Goal: Information Seeking & Learning: Learn about a topic

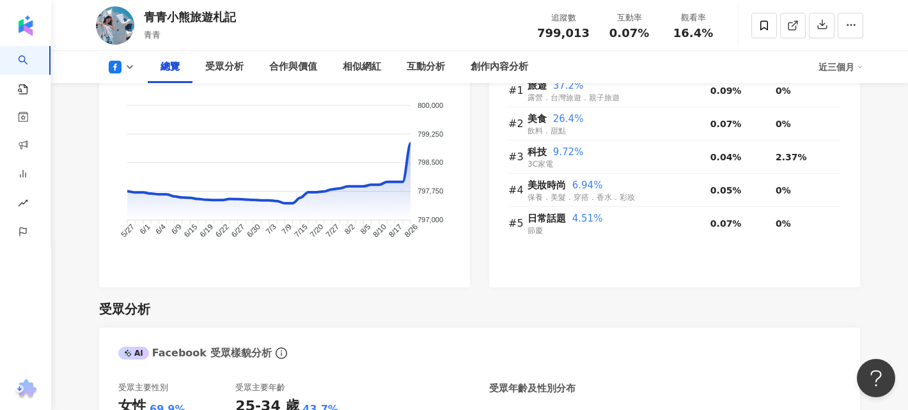
scroll to position [946, 0]
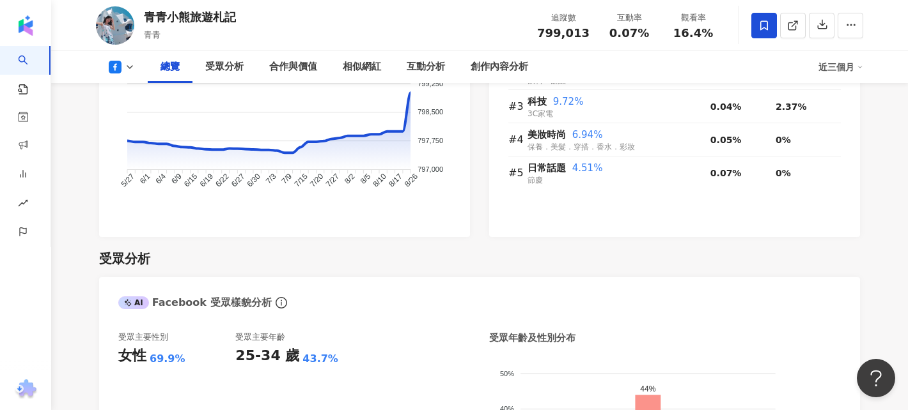
click at [766, 30] on icon at bounding box center [764, 26] width 12 height 12
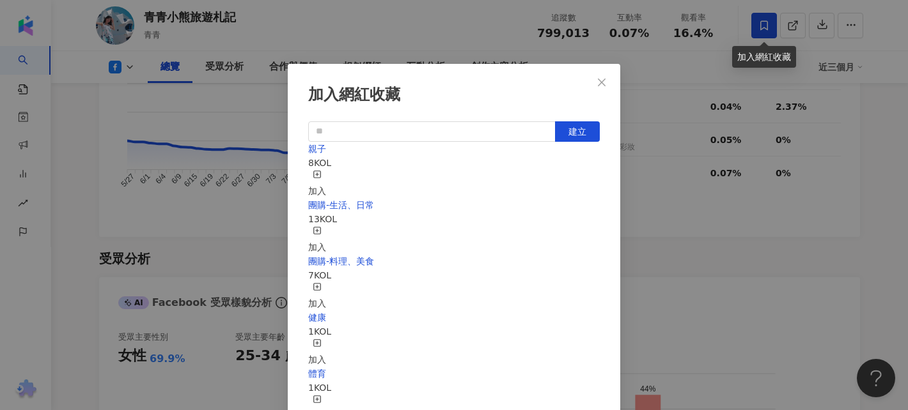
click at [766, 27] on div "加入網紅收藏 建立 親子 8 KOL 加入 團購-生活、日常 13 KOL 加入 團購-料理、美食 7 KOL 加入 健康 1 KOL 加入 體育 1 KOL…" at bounding box center [454, 205] width 908 height 410
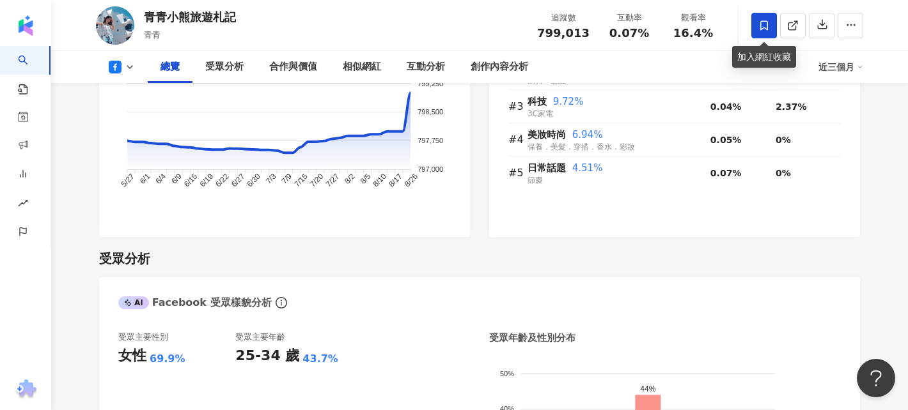
click at [766, 27] on icon at bounding box center [764, 26] width 12 height 12
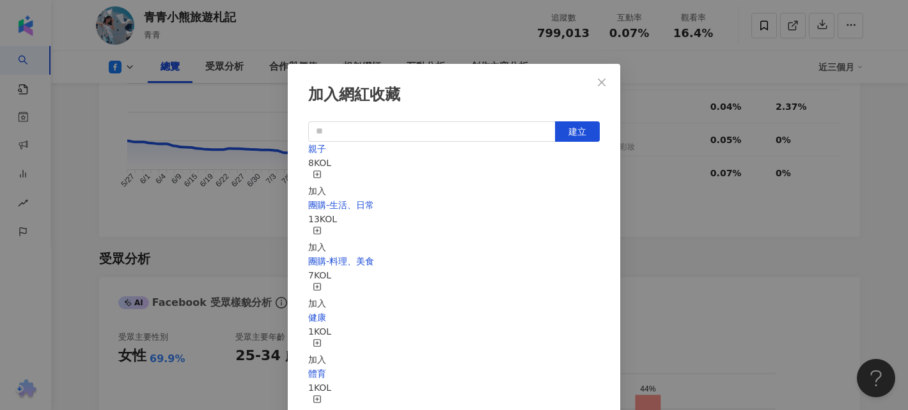
click at [326, 226] on div "加入" at bounding box center [317, 240] width 18 height 28
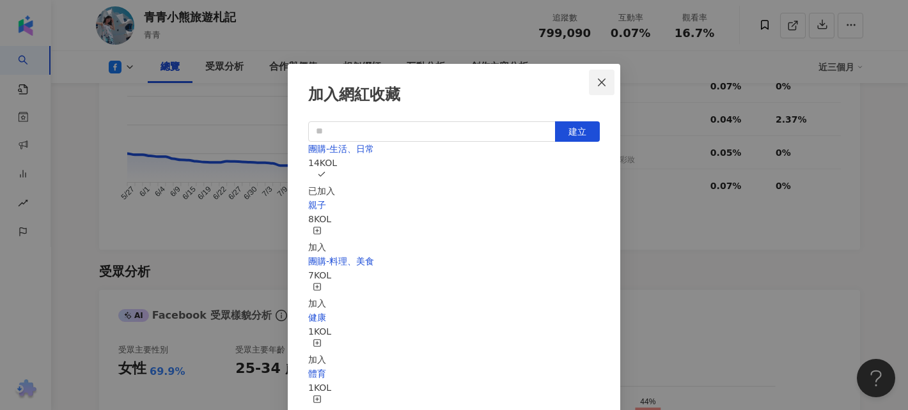
scroll to position [932, 0]
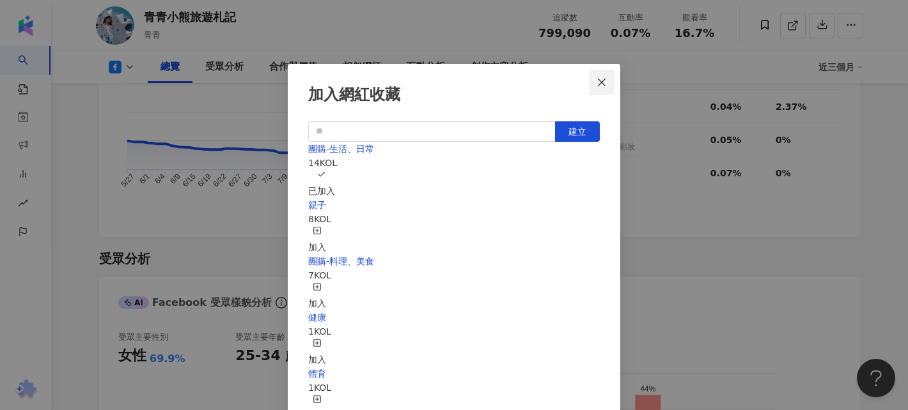
click at [599, 86] on icon "close" at bounding box center [602, 82] width 10 height 10
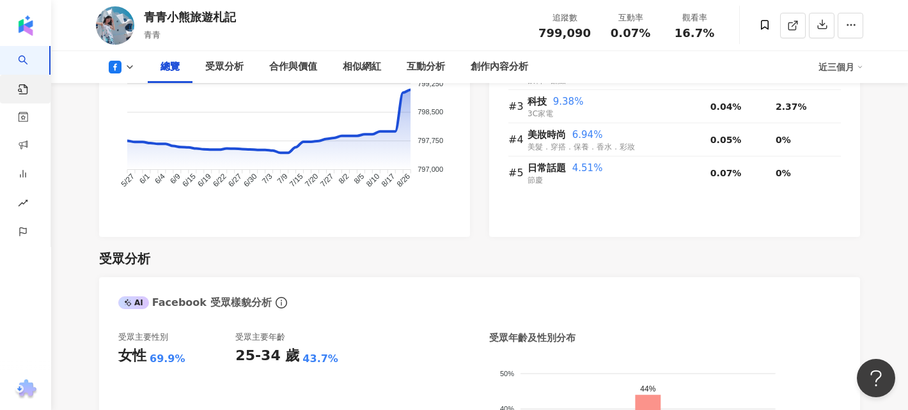
scroll to position [717, 0]
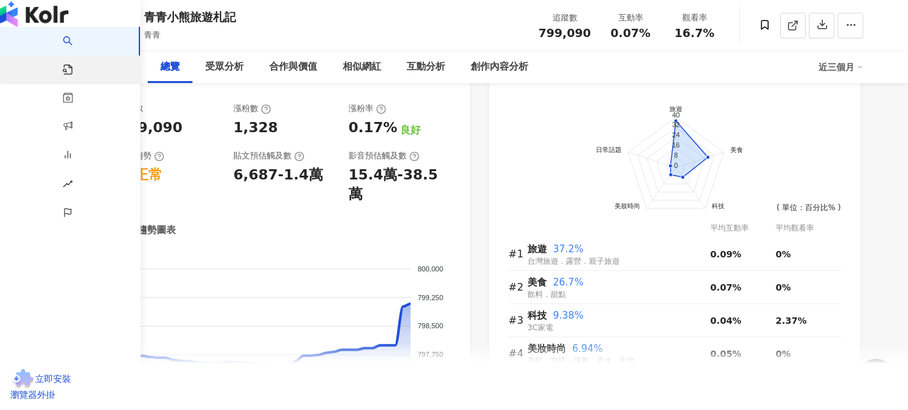
click at [63, 92] on link "找貼文" at bounding box center [76, 75] width 26 height 38
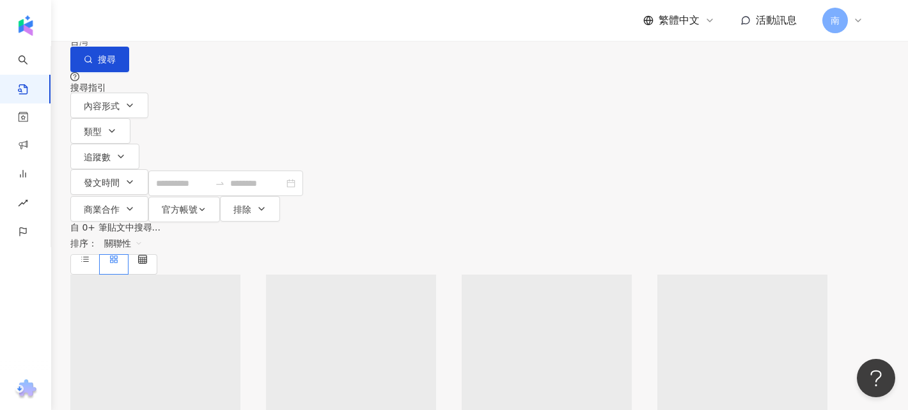
click at [226, 27] on input "search" at bounding box center [211, 13] width 116 height 27
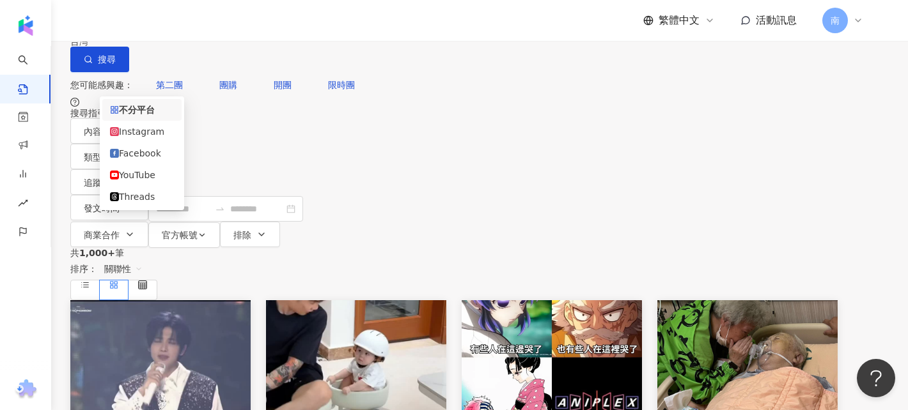
click at [123, 24] on div "不分平台" at bounding box center [100, 13] width 45 height 20
click at [139, 153] on div "Facebook" at bounding box center [142, 153] width 64 height 14
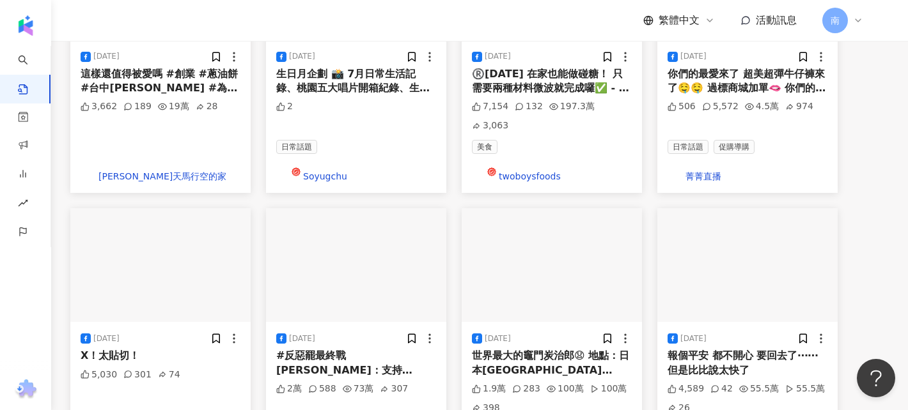
scroll to position [676, 0]
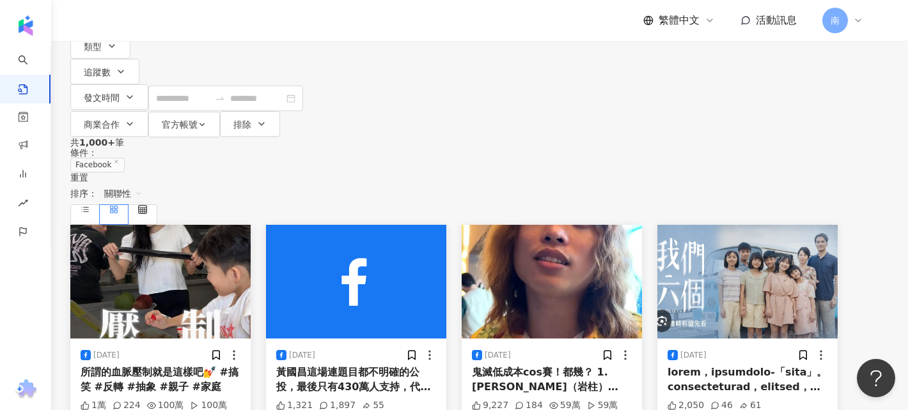
scroll to position [0, 0]
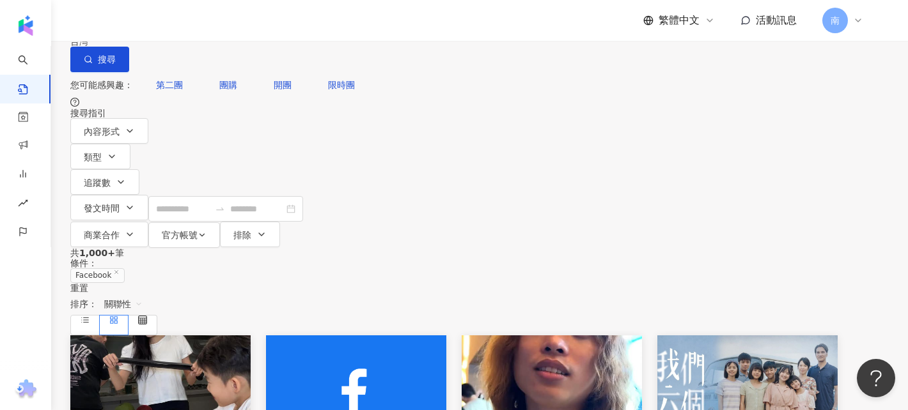
click at [276, 27] on input "**" at bounding box center [217, 13] width 116 height 27
type input "***"
click at [129, 66] on button "搜尋" at bounding box center [99, 60] width 59 height 26
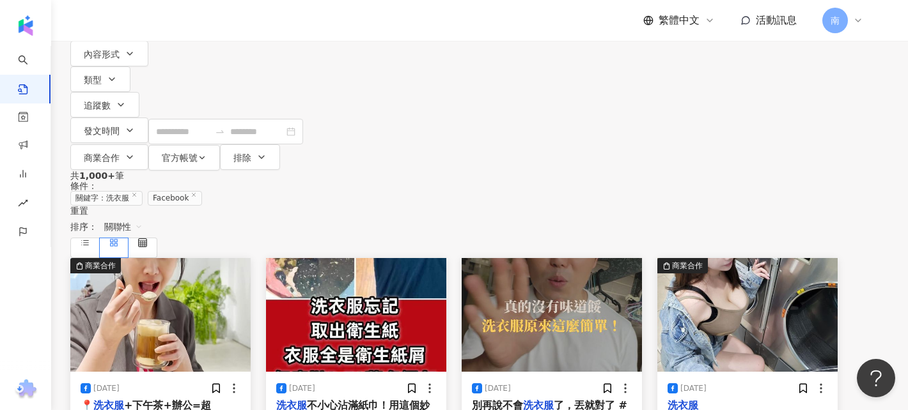
scroll to position [81, 0]
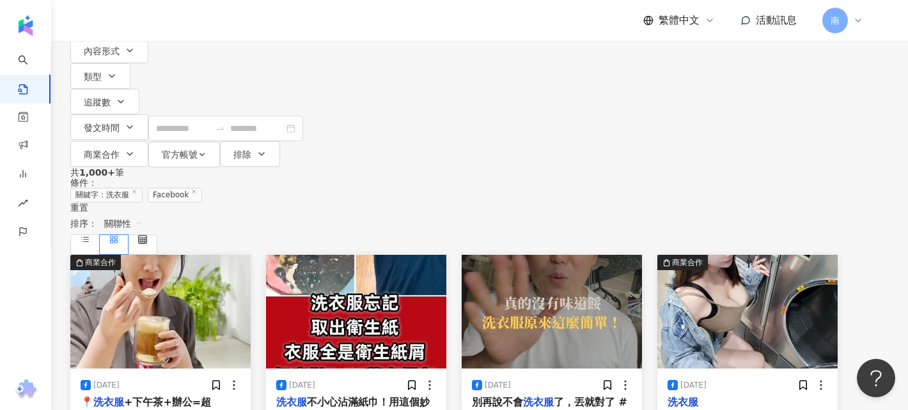
click at [143, 214] on span "關聯性" at bounding box center [123, 224] width 38 height 20
click at [790, 243] on div "發文時間" at bounding box center [786, 248] width 36 height 14
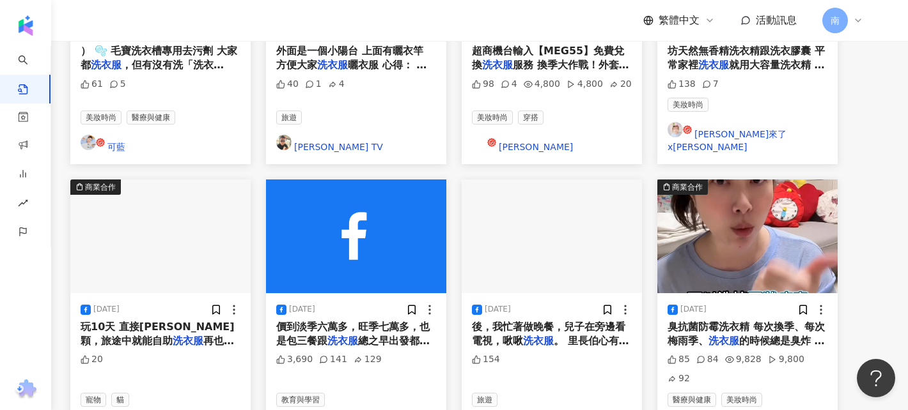
scroll to position [689, 0]
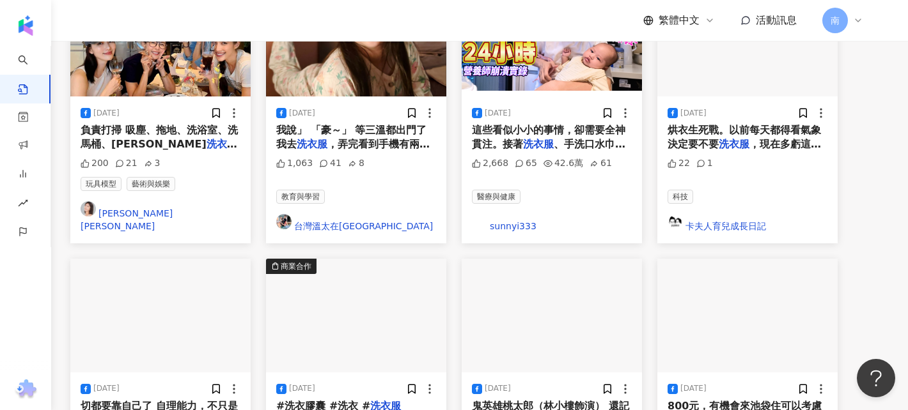
scroll to position [344, 0]
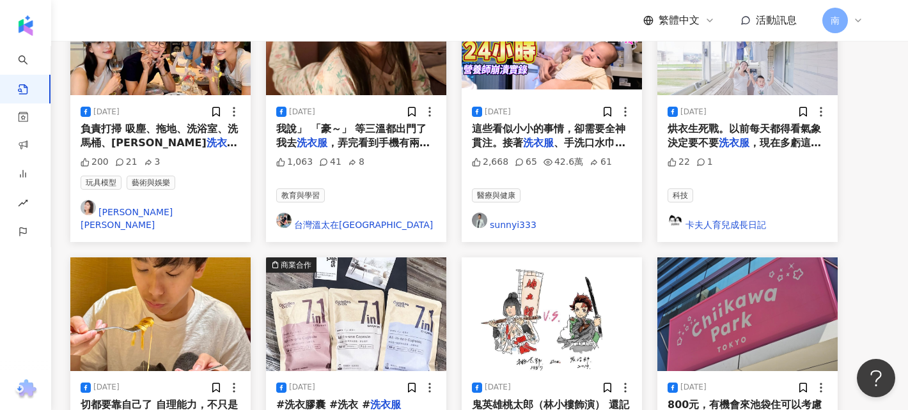
click at [530, 399] on span "鬼英雄桃太郎（林小樓飾演） 還記得在河邊" at bounding box center [550, 412] width 157 height 26
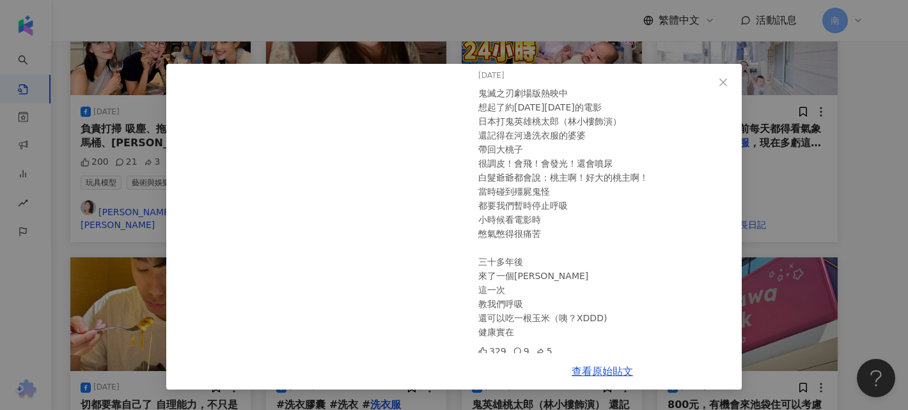
scroll to position [400, 0]
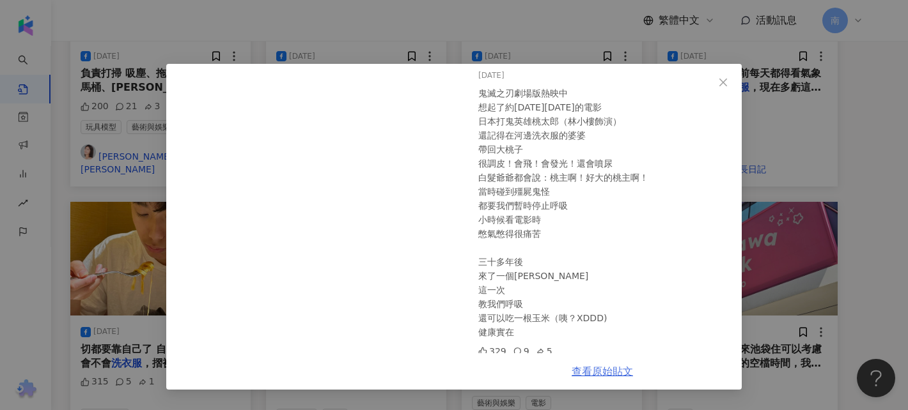
click at [628, 375] on link "查看原始貼文" at bounding box center [602, 372] width 61 height 12
click at [722, 79] on icon "close" at bounding box center [723, 82] width 10 height 10
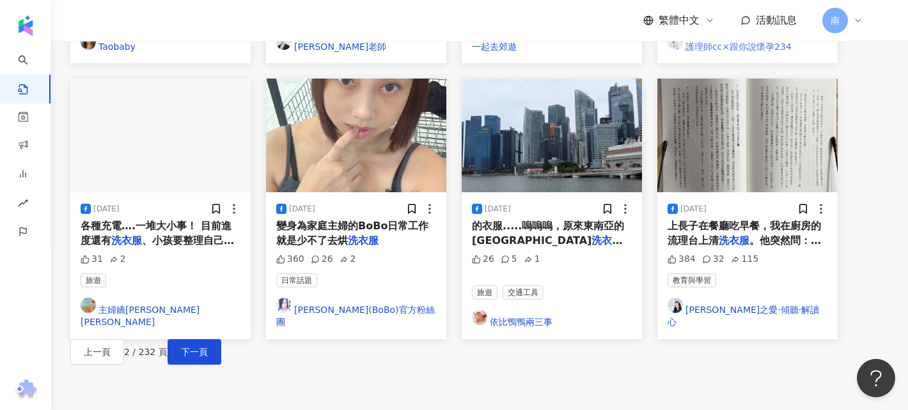
scroll to position [805, 0]
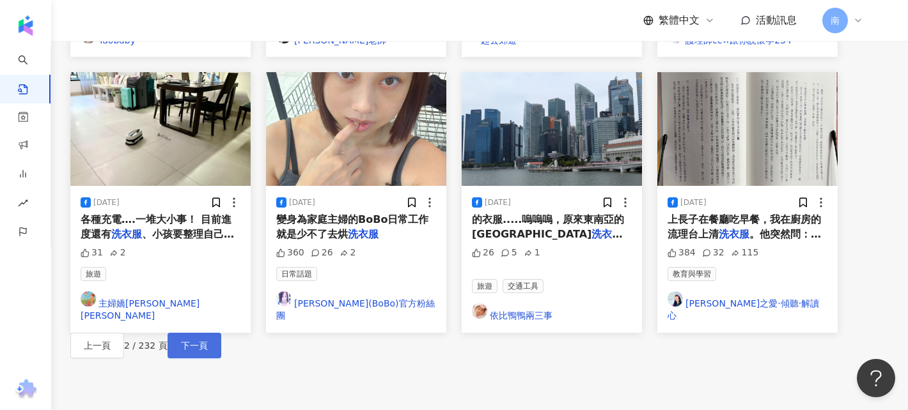
click at [208, 341] on span "下一頁" at bounding box center [194, 346] width 27 height 10
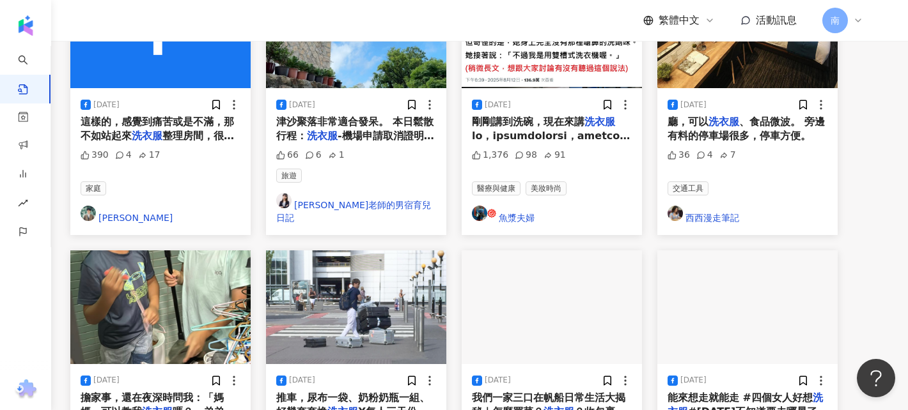
scroll to position [348, 0]
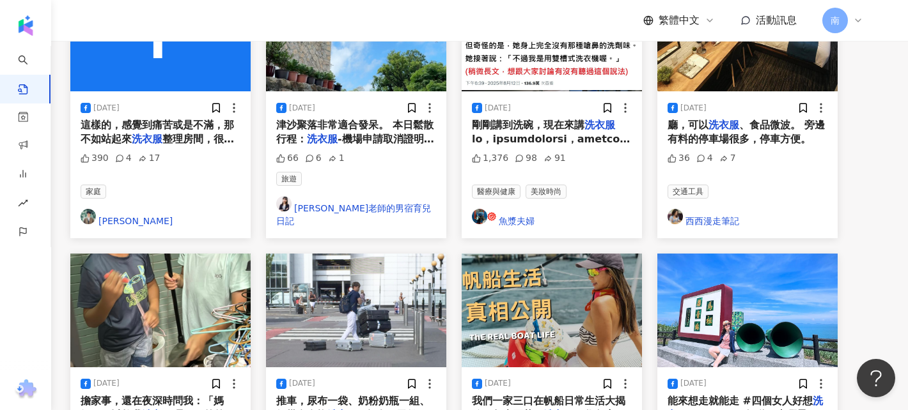
click at [199, 395] on span "擔家事，還在夜深時問我：「媽媽，可以教我" at bounding box center [152, 408] width 143 height 26
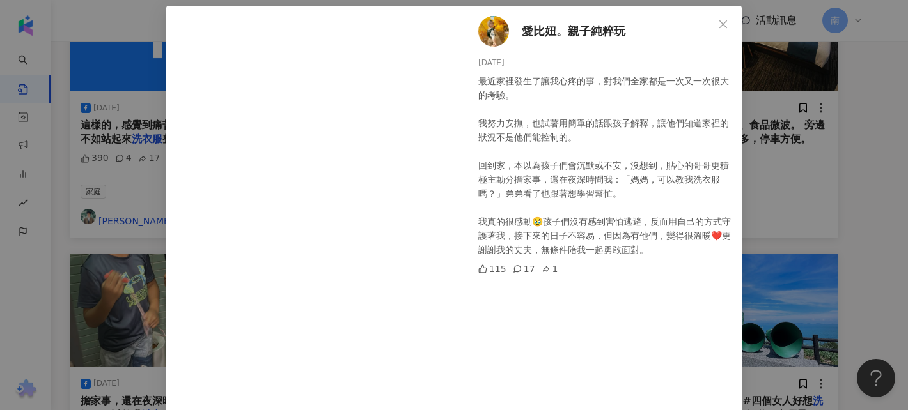
scroll to position [52, 0]
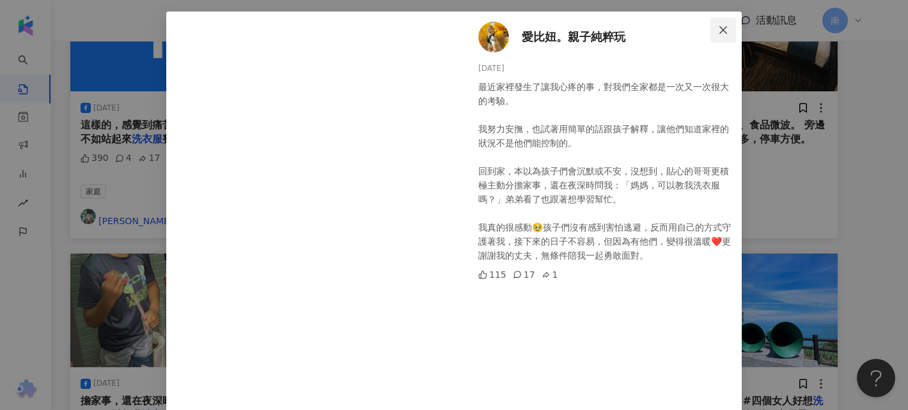
click at [722, 32] on icon "close" at bounding box center [723, 30] width 10 height 10
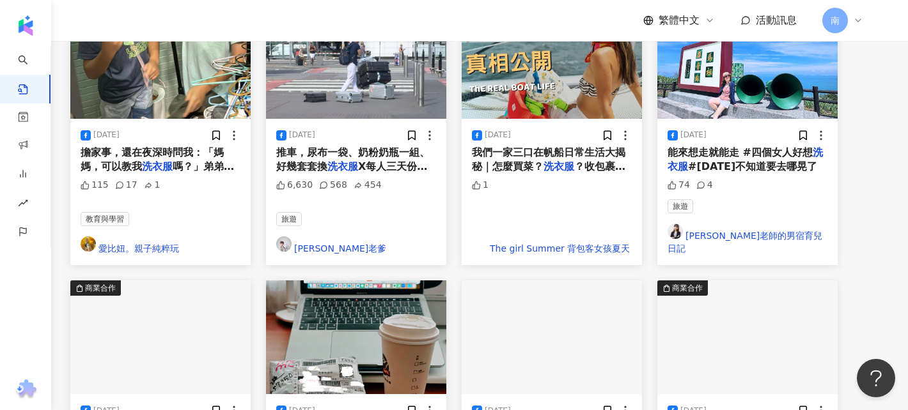
scroll to position [744, 0]
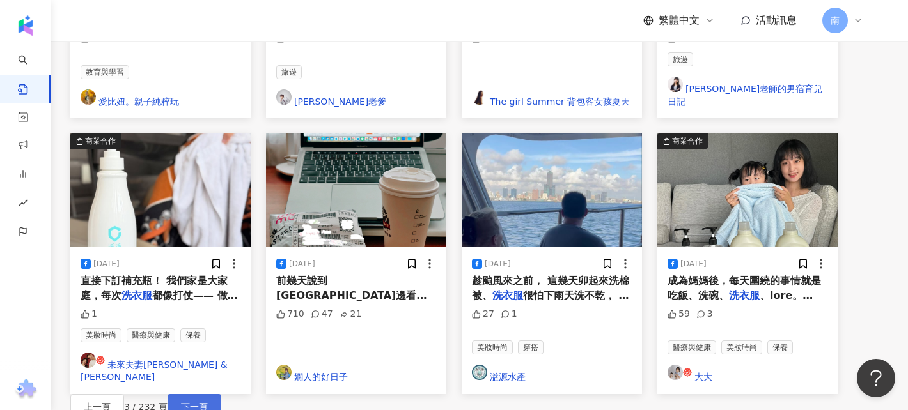
click at [221, 394] on button "下一頁" at bounding box center [195, 407] width 54 height 26
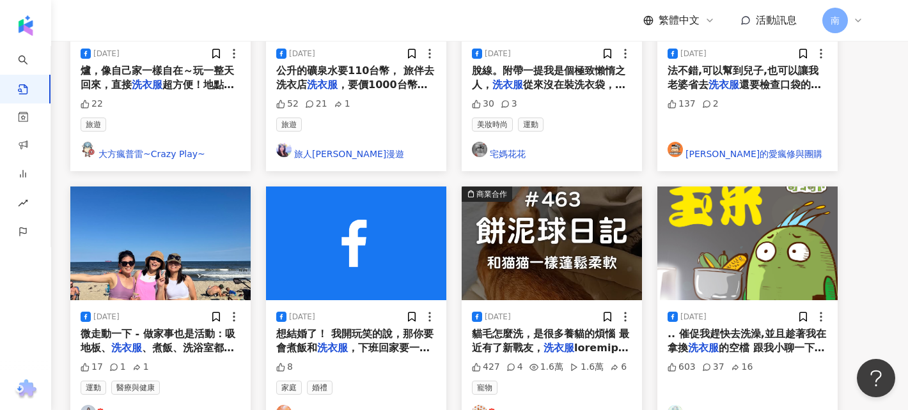
scroll to position [672, 0]
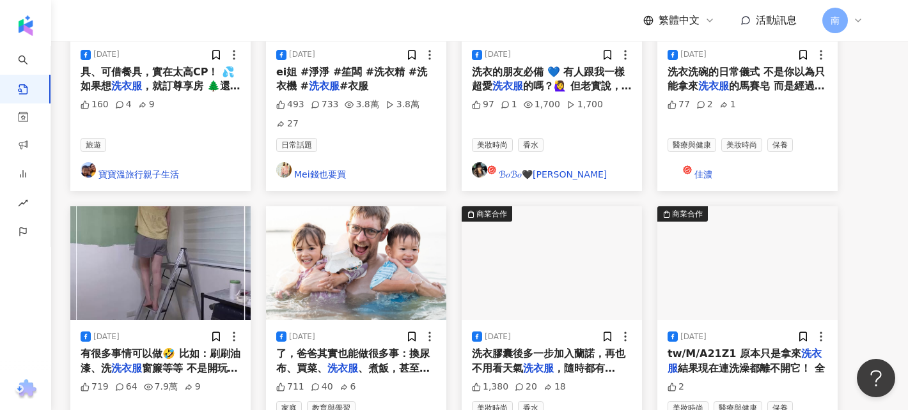
scroll to position [674, 0]
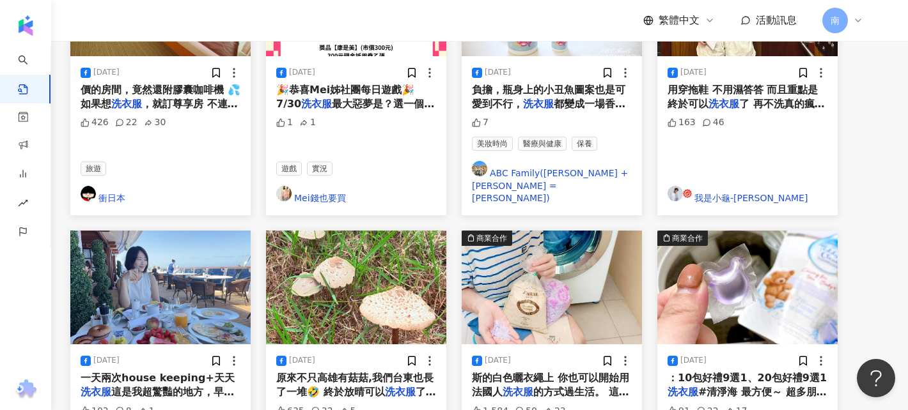
scroll to position [655, 0]
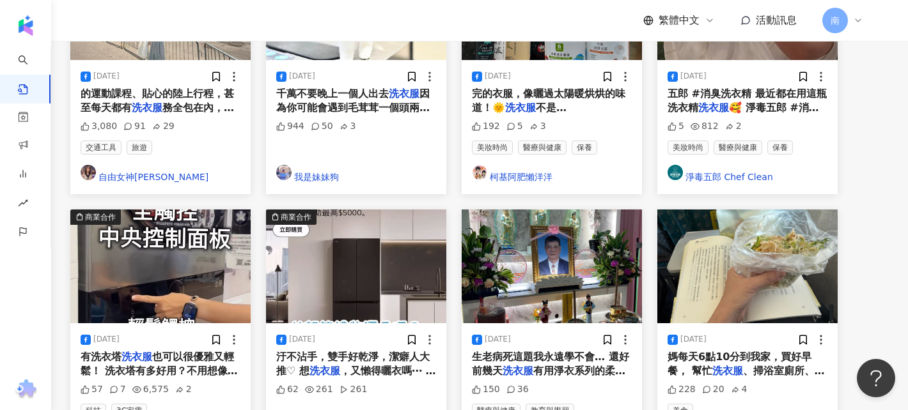
click at [767, 351] on span "媽每天6點10分到我家，買好早餐， 幫忙" at bounding box center [739, 364] width 144 height 26
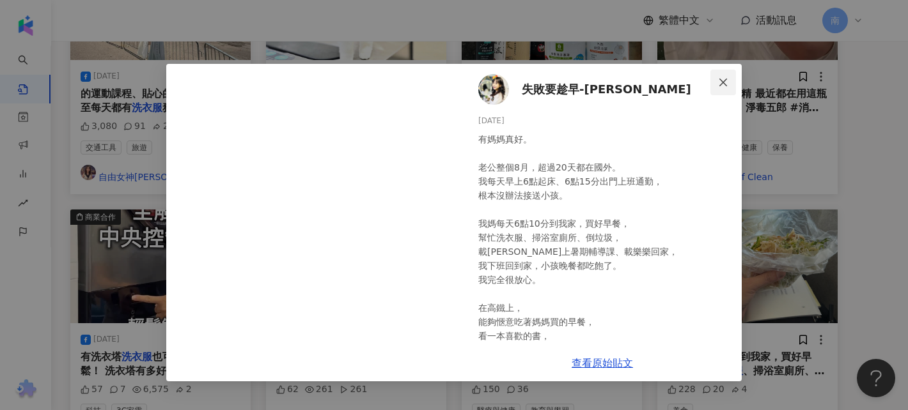
click at [721, 77] on icon "close" at bounding box center [723, 82] width 10 height 10
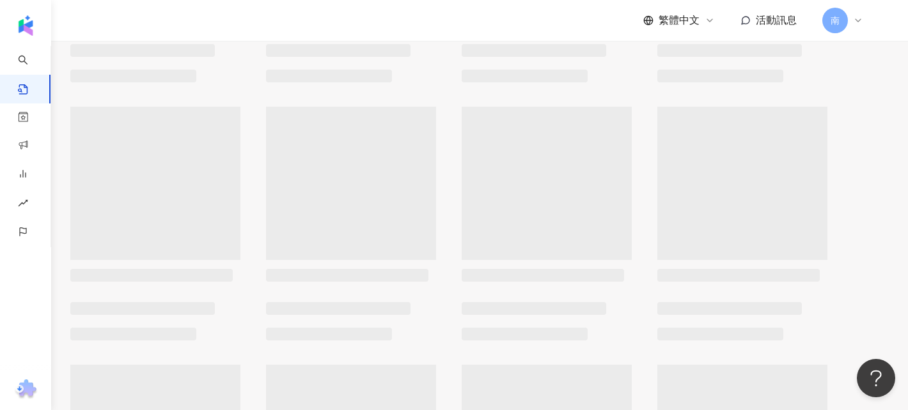
scroll to position [434, 0]
